Goal: Navigation & Orientation: Locate item on page

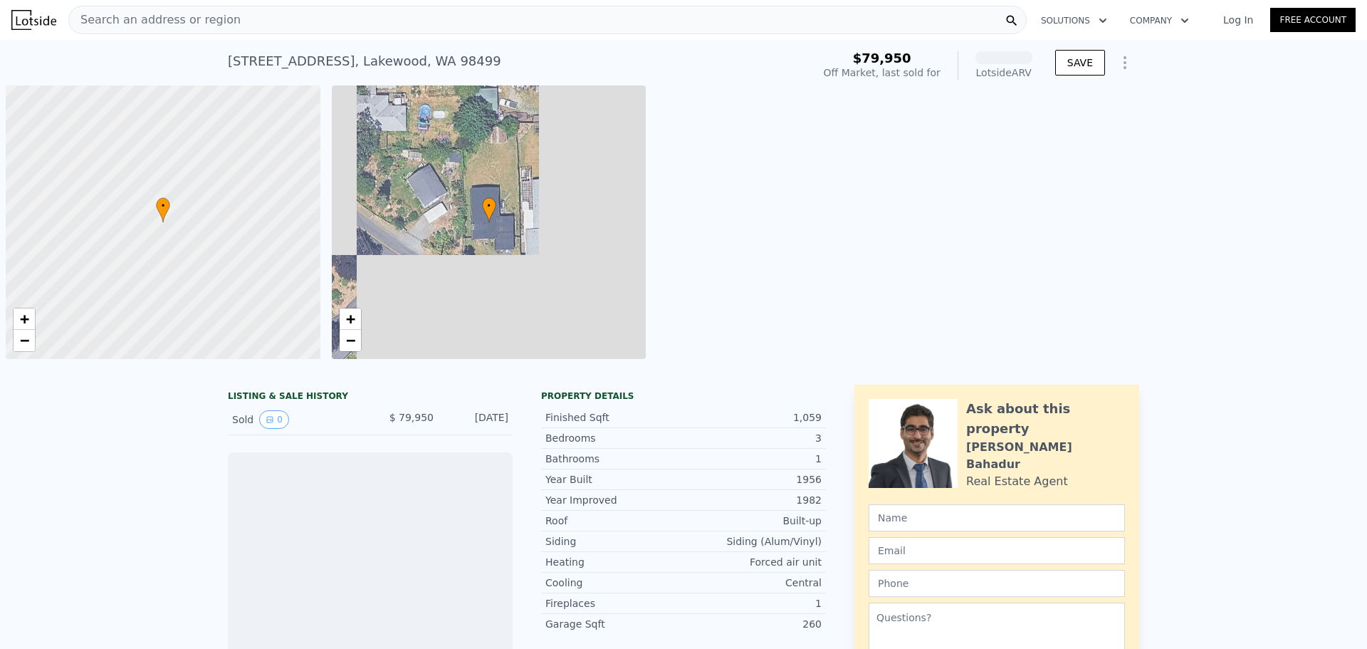
scroll to position [0, 6]
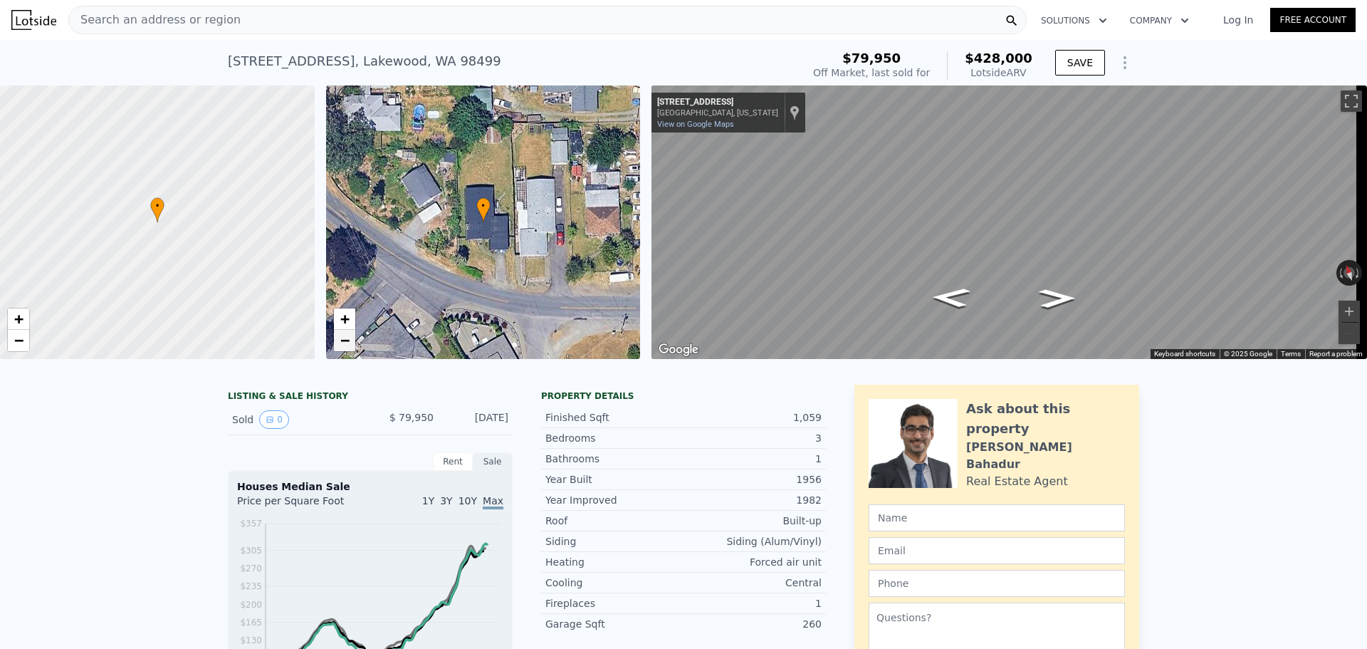
click at [349, 334] on span "−" at bounding box center [344, 340] width 9 height 18
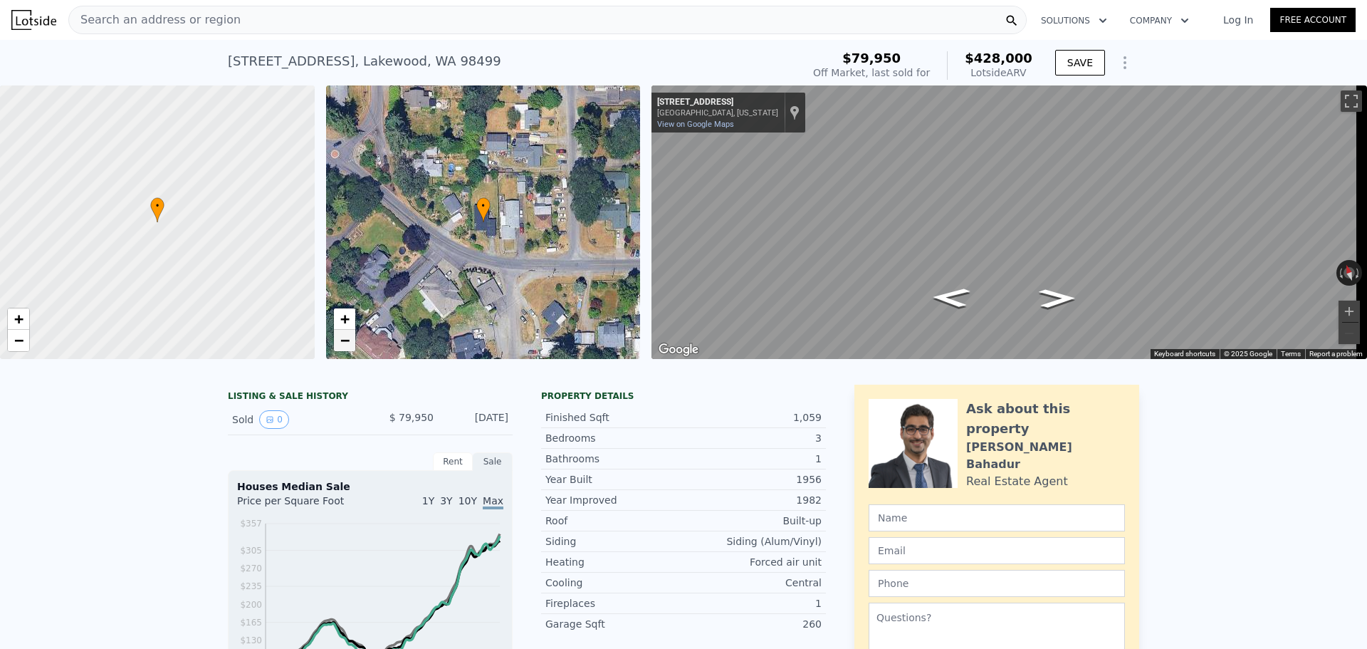
click at [349, 334] on span "−" at bounding box center [344, 340] width 9 height 18
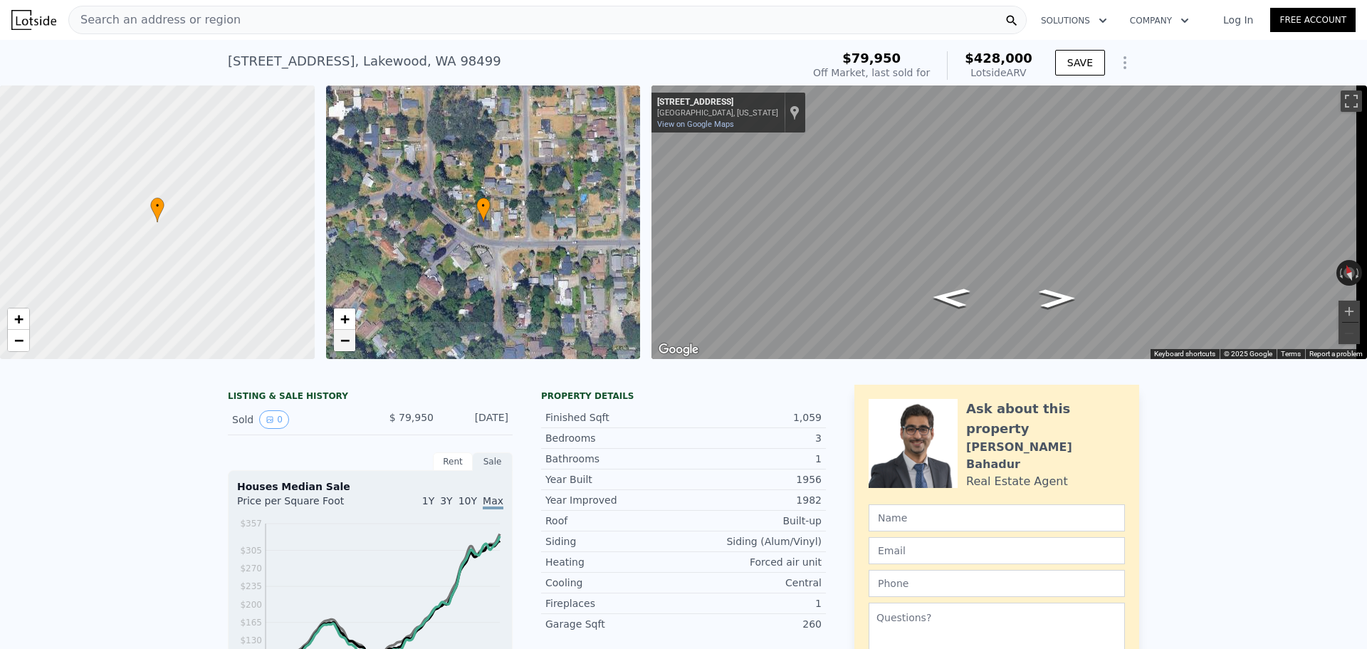
click at [349, 334] on span "−" at bounding box center [344, 340] width 9 height 18
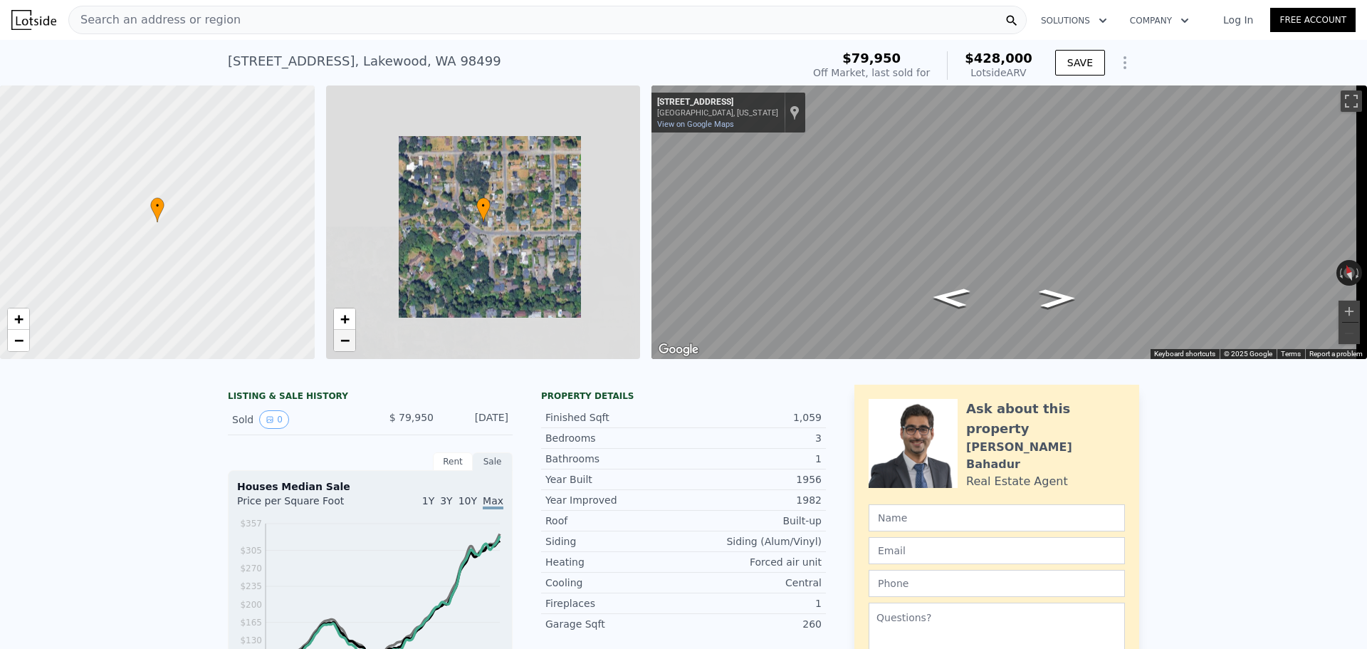
click at [349, 334] on span "−" at bounding box center [344, 340] width 9 height 18
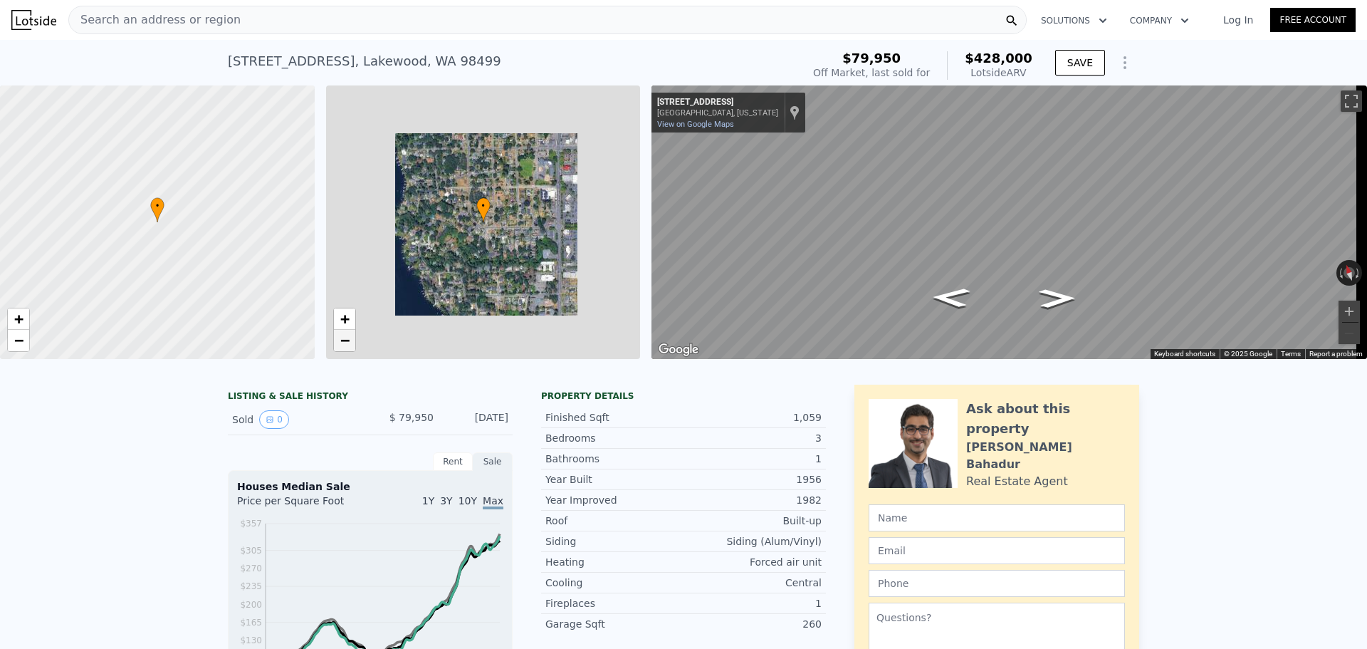
click at [349, 334] on span "−" at bounding box center [344, 340] width 9 height 18
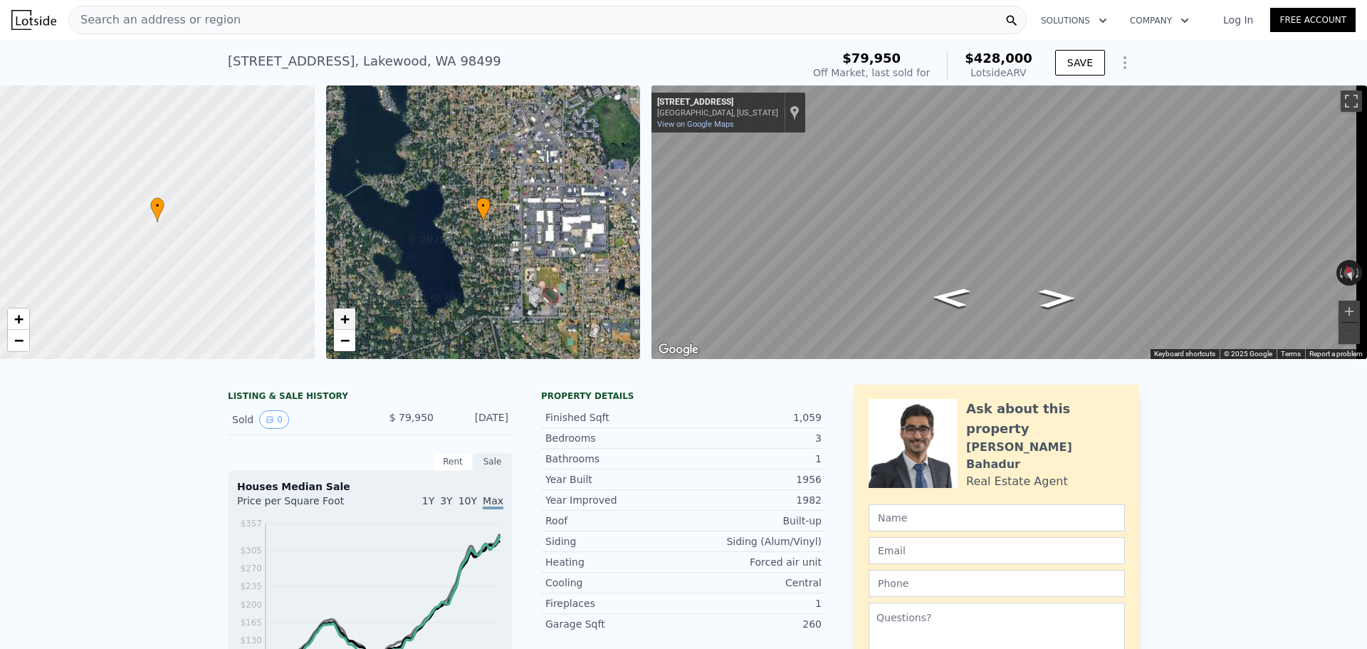
click at [343, 308] on link "+" at bounding box center [344, 318] width 21 height 21
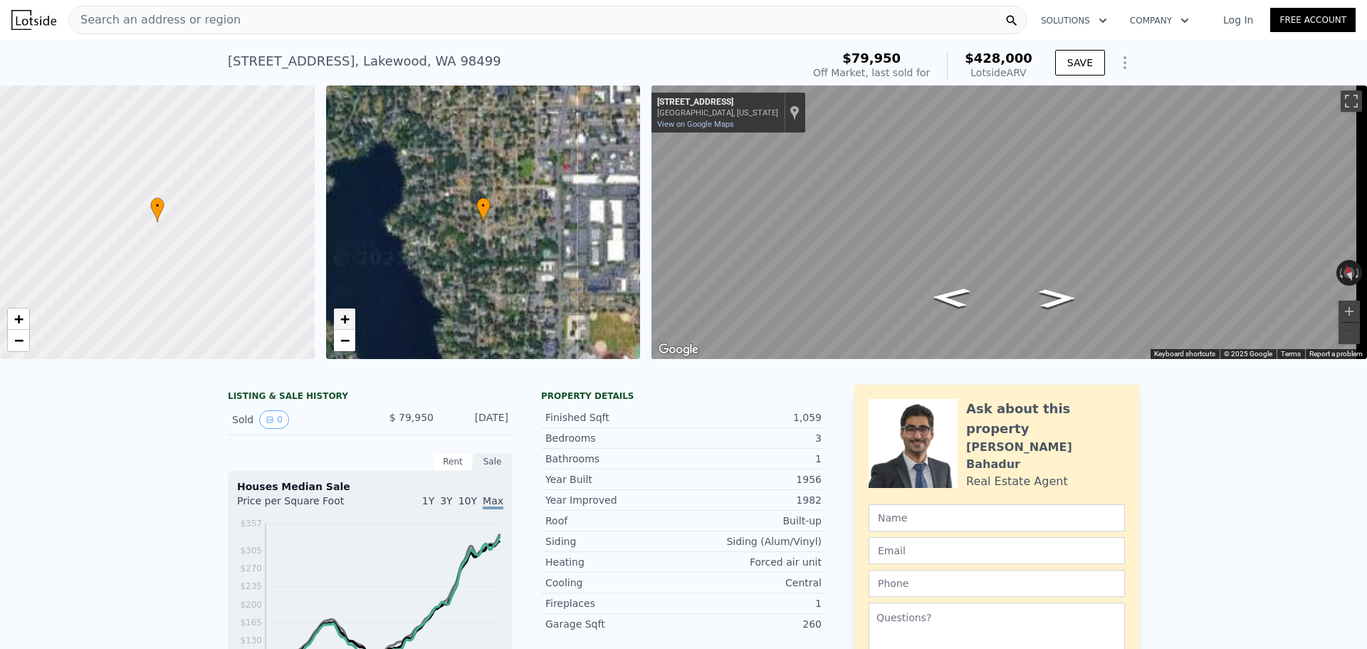
click at [343, 309] on link "+" at bounding box center [344, 318] width 21 height 21
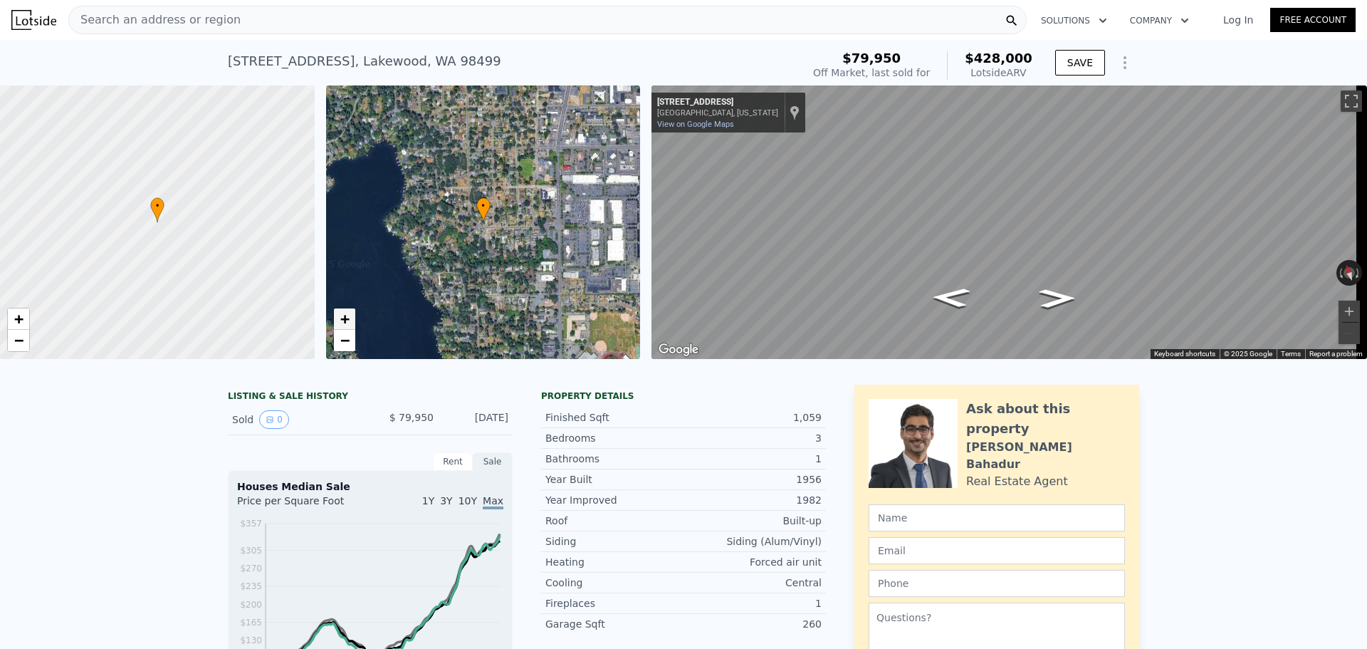
click at [343, 309] on link "+" at bounding box center [344, 318] width 21 height 21
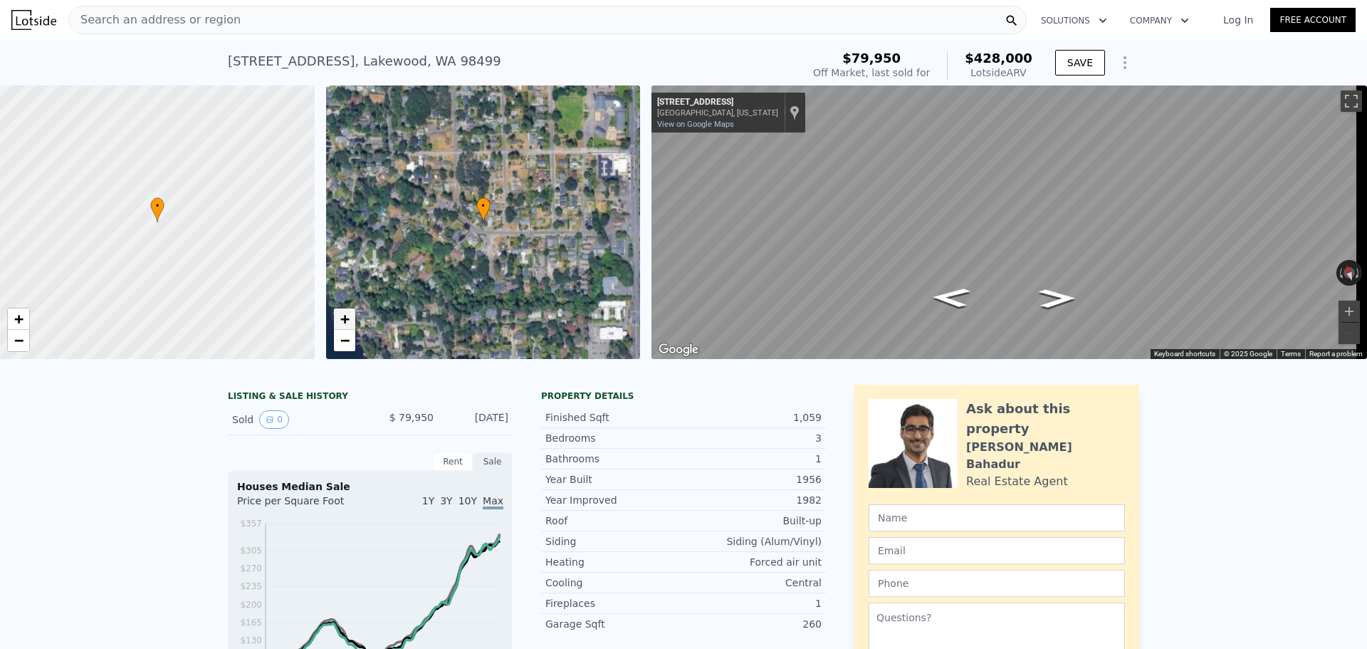
click at [343, 309] on link "+" at bounding box center [344, 318] width 21 height 21
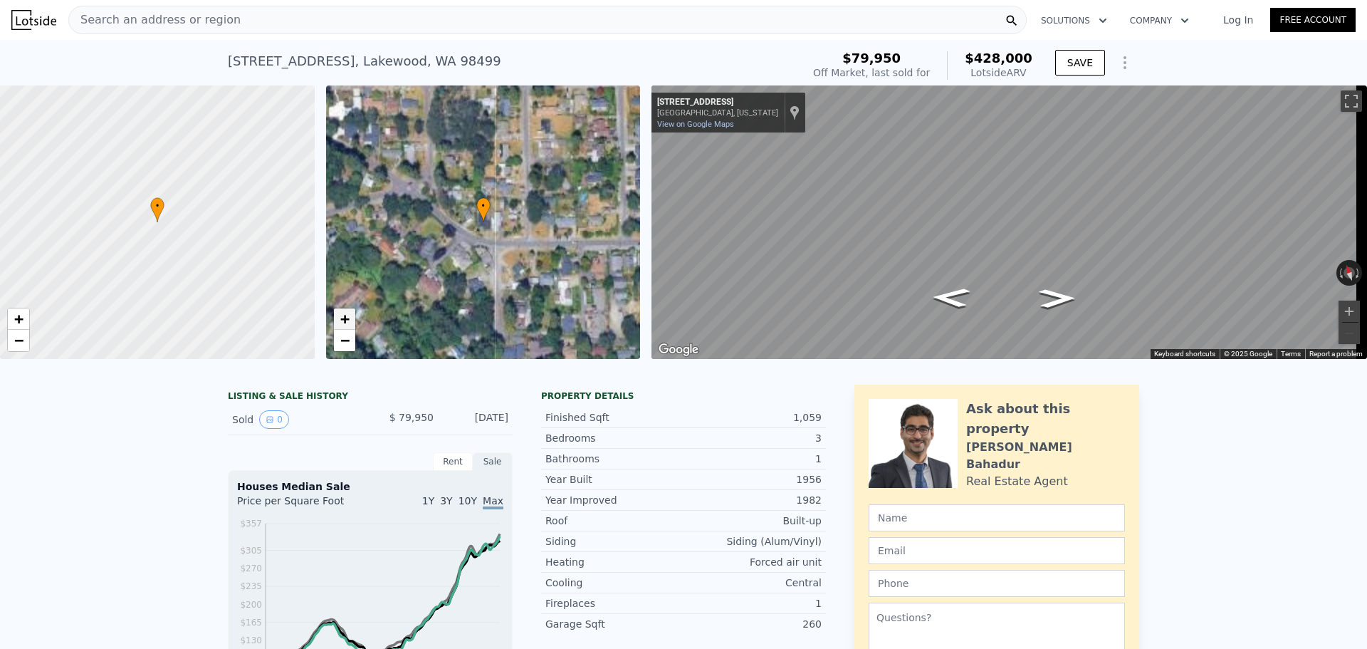
click at [343, 309] on link "+" at bounding box center [344, 318] width 21 height 21
